Goal: Information Seeking & Learning: Check status

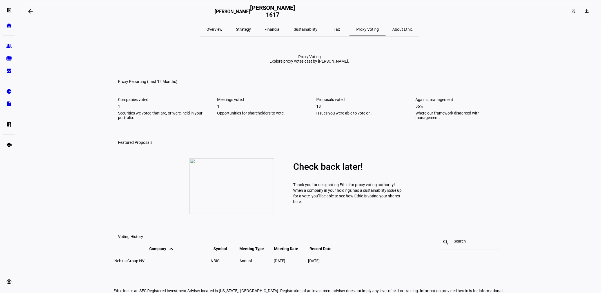
click at [223, 28] on span "Overview" at bounding box center [214, 29] width 16 height 4
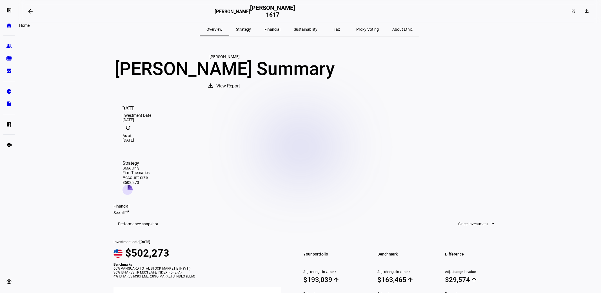
click at [11, 26] on eth-mat-symbol "home" at bounding box center [9, 26] width 6 height 6
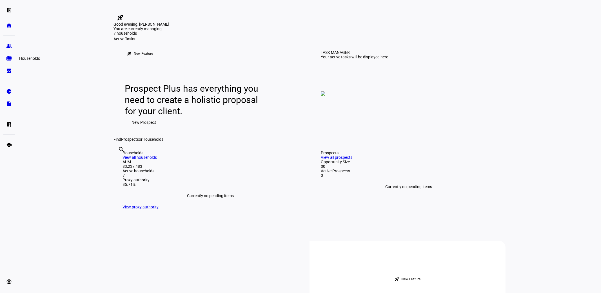
click at [9, 57] on eth-mat-symbol "folder_copy" at bounding box center [9, 58] width 6 height 6
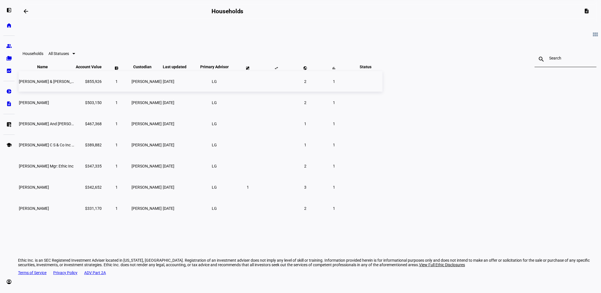
click at [114, 84] on span "[PERSON_NAME] & [PERSON_NAME] [PERSON_NAME]" at bounding box center [66, 81] width 95 height 5
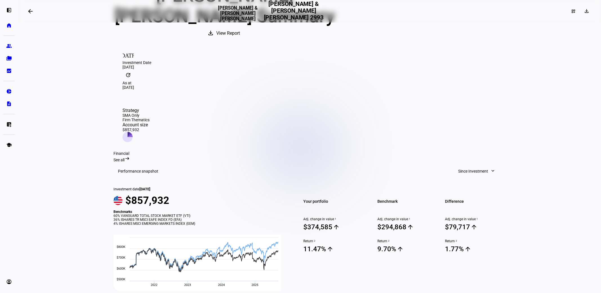
scroll to position [84, 0]
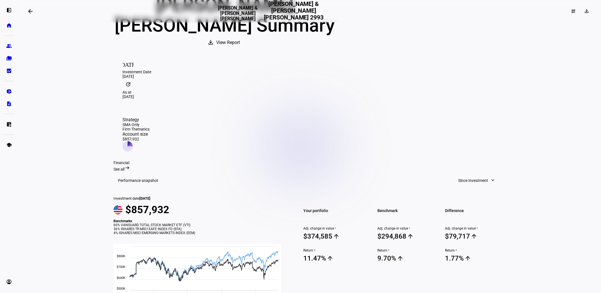
click at [477, 175] on span "Since Investment" at bounding box center [473, 180] width 30 height 11
click at [462, 181] on div "Year to Date" at bounding box center [474, 183] width 47 height 5
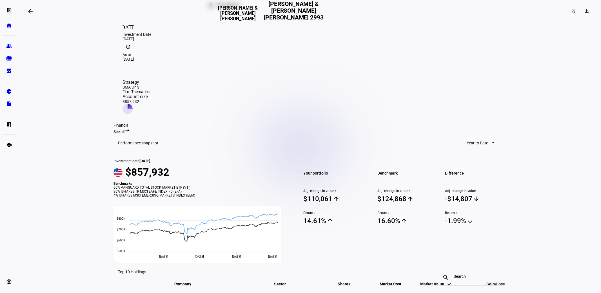
scroll to position [46, 0]
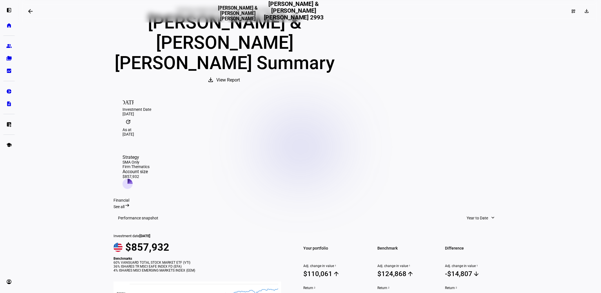
click at [34, 11] on span at bounding box center [31, 12] width 14 height 14
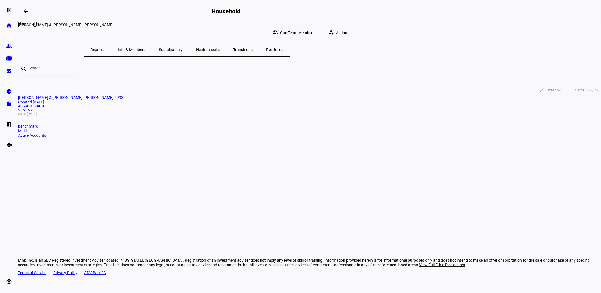
click at [27, 13] on mat-icon "arrow_backwards" at bounding box center [26, 11] width 7 height 7
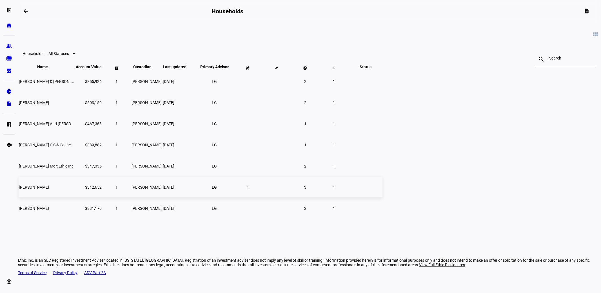
click at [249, 189] on span "1" at bounding box center [248, 187] width 2 height 5
click at [74, 168] on span "[PERSON_NAME] Mgr: Ethic Inc" at bounding box center [46, 166] width 55 height 5
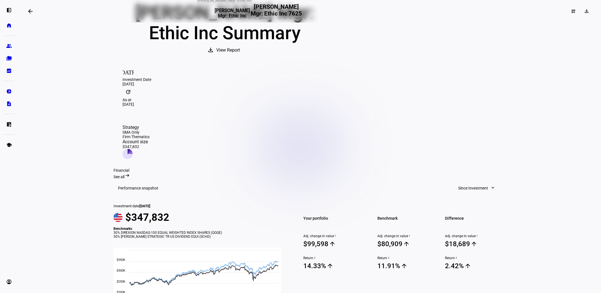
scroll to position [94, 0]
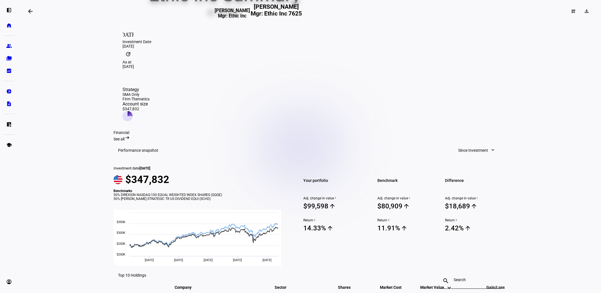
click at [521, 229] on eth-layout-page-content "arrow_backwards [PERSON_NAME] Mgr: Ethic Inc [PERSON_NAME] Mgr: Ethic Inc 7625 …" at bounding box center [309, 146] width 583 height 293
click at [30, 11] on mat-icon "arrow_backwards" at bounding box center [30, 11] width 7 height 7
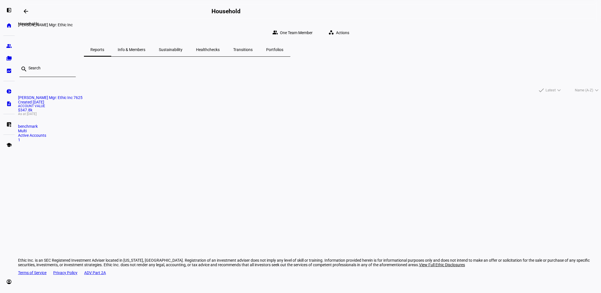
click at [27, 9] on mat-icon "arrow_backwards" at bounding box center [26, 11] width 7 height 7
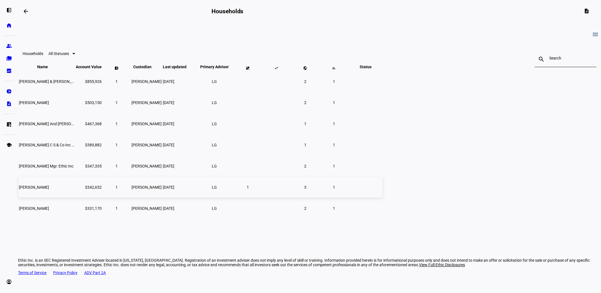
click at [49, 189] on span "[PERSON_NAME]" at bounding box center [34, 187] width 30 height 5
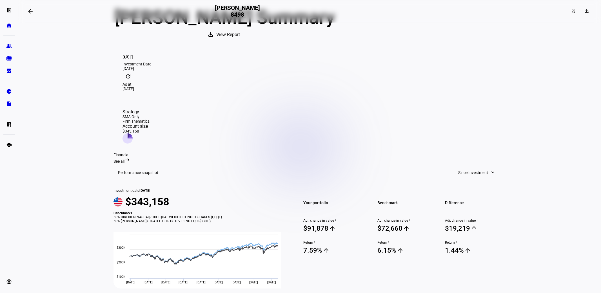
scroll to position [56, 0]
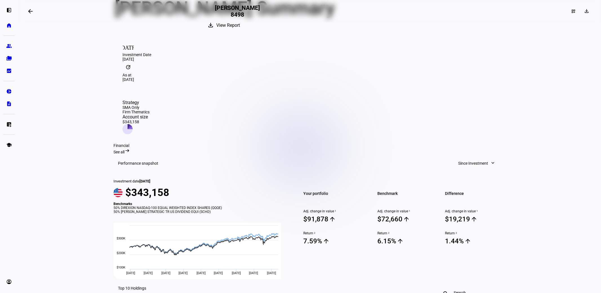
click at [490, 160] on mat-icon "expand_more" at bounding box center [493, 163] width 6 height 6
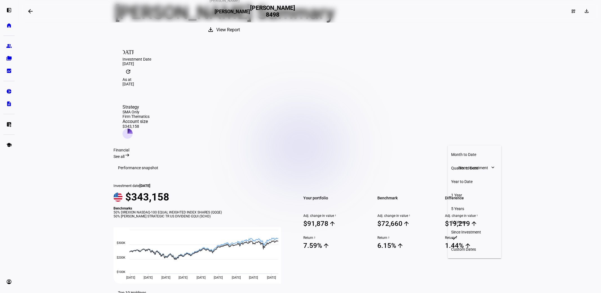
scroll to position [65, 0]
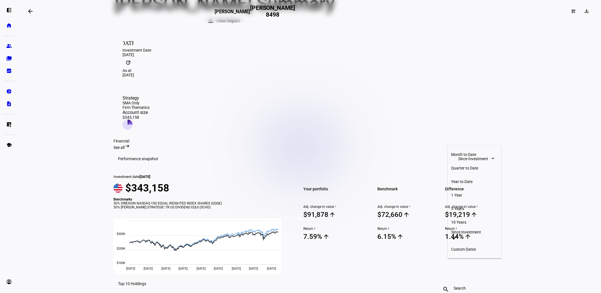
click at [460, 179] on div "Year to Date" at bounding box center [474, 181] width 47 height 5
